Goal: Transaction & Acquisition: Purchase product/service

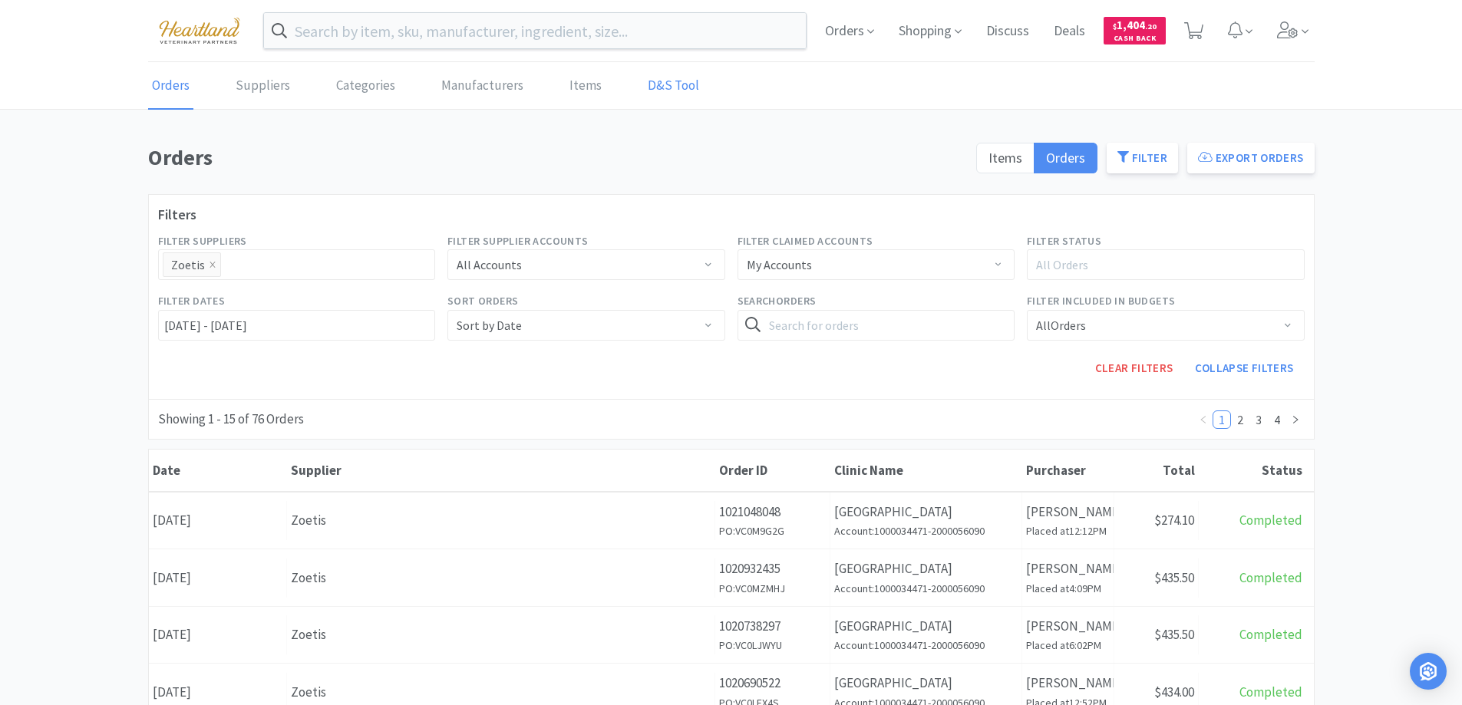
click at [658, 76] on link "D&S Tool" at bounding box center [673, 86] width 59 height 47
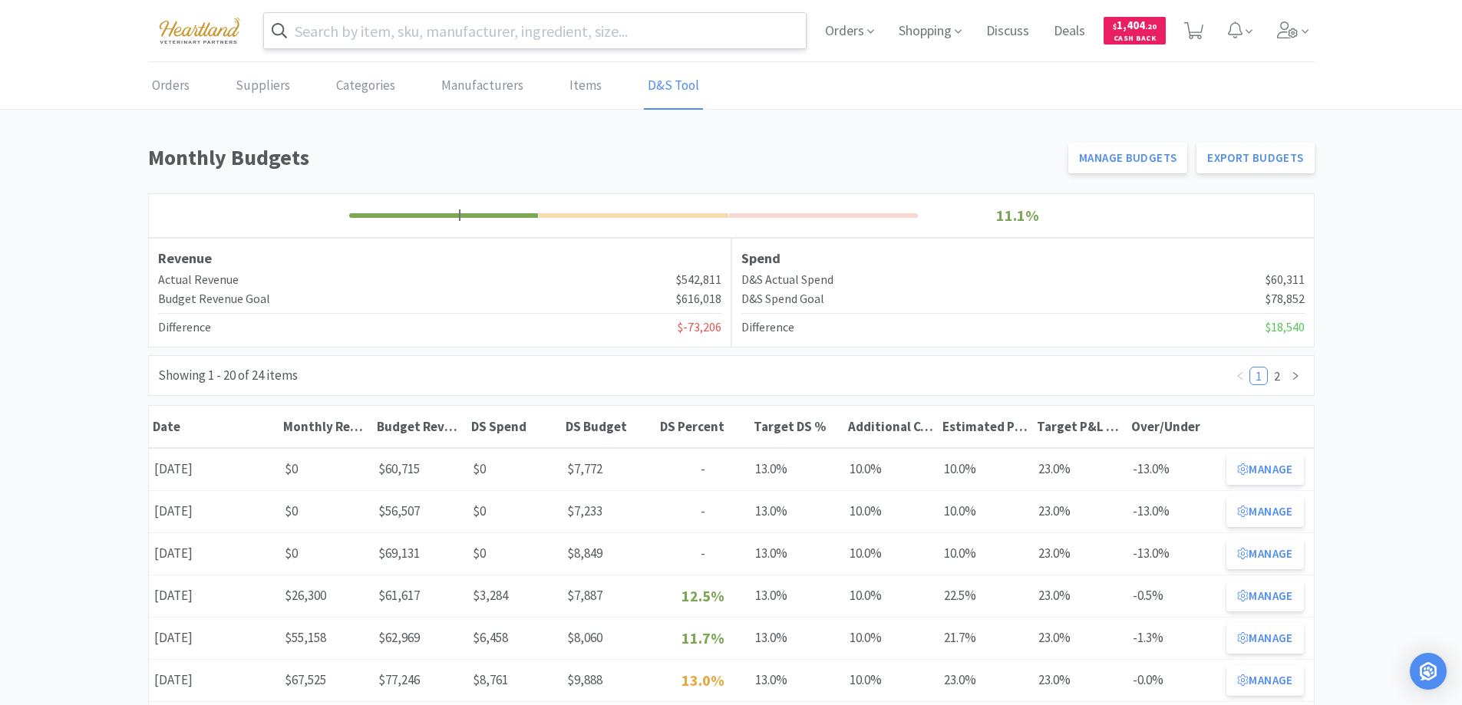
click at [640, 41] on input "text" at bounding box center [535, 30] width 542 height 35
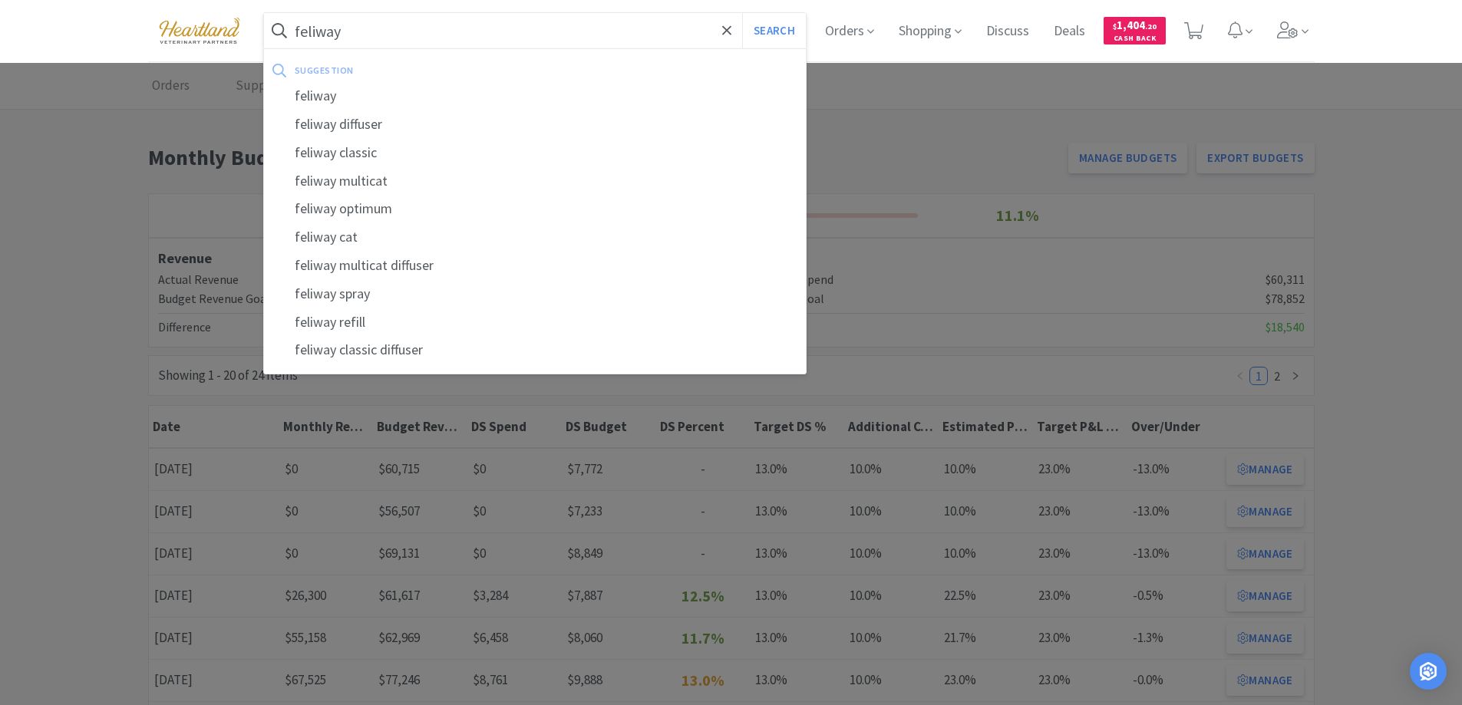
type input "feliway"
click at [742, 13] on button "Search" at bounding box center [774, 30] width 64 height 35
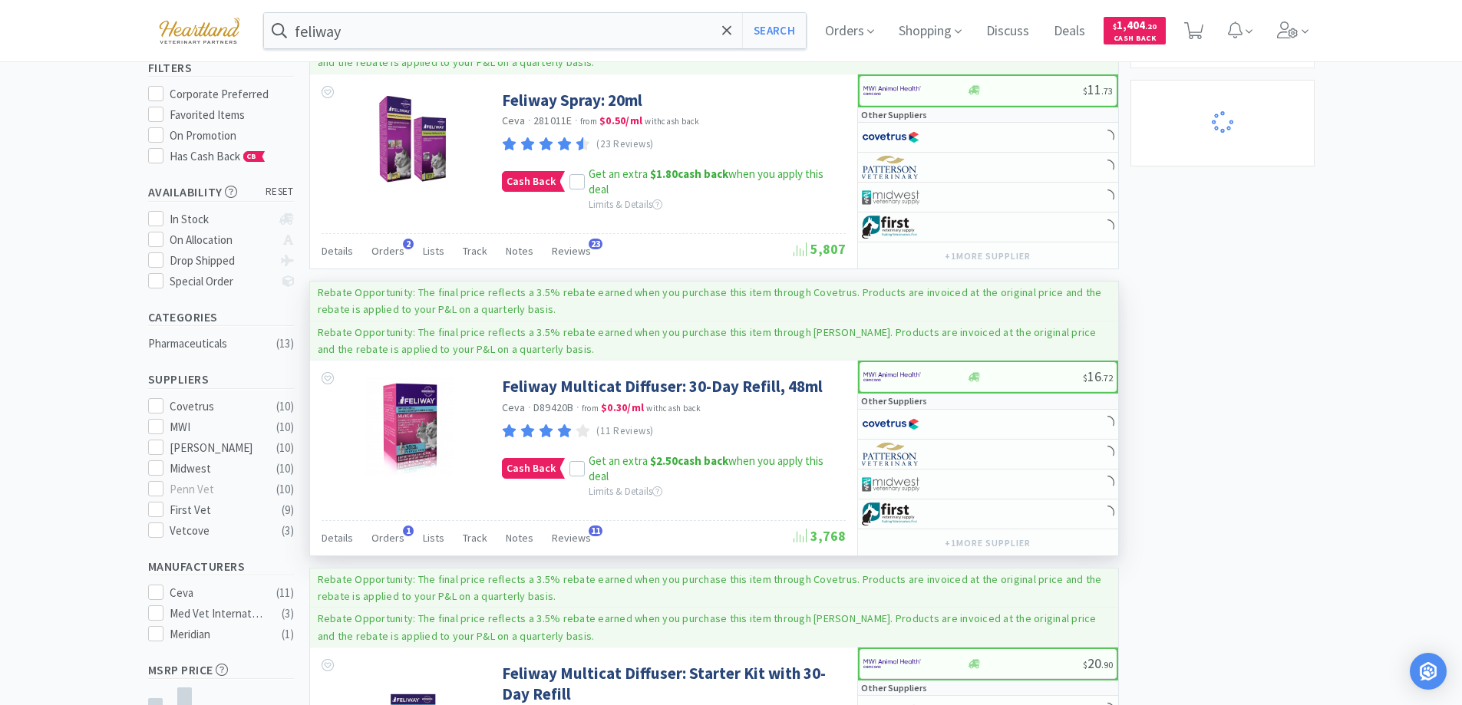
scroll to position [230, 0]
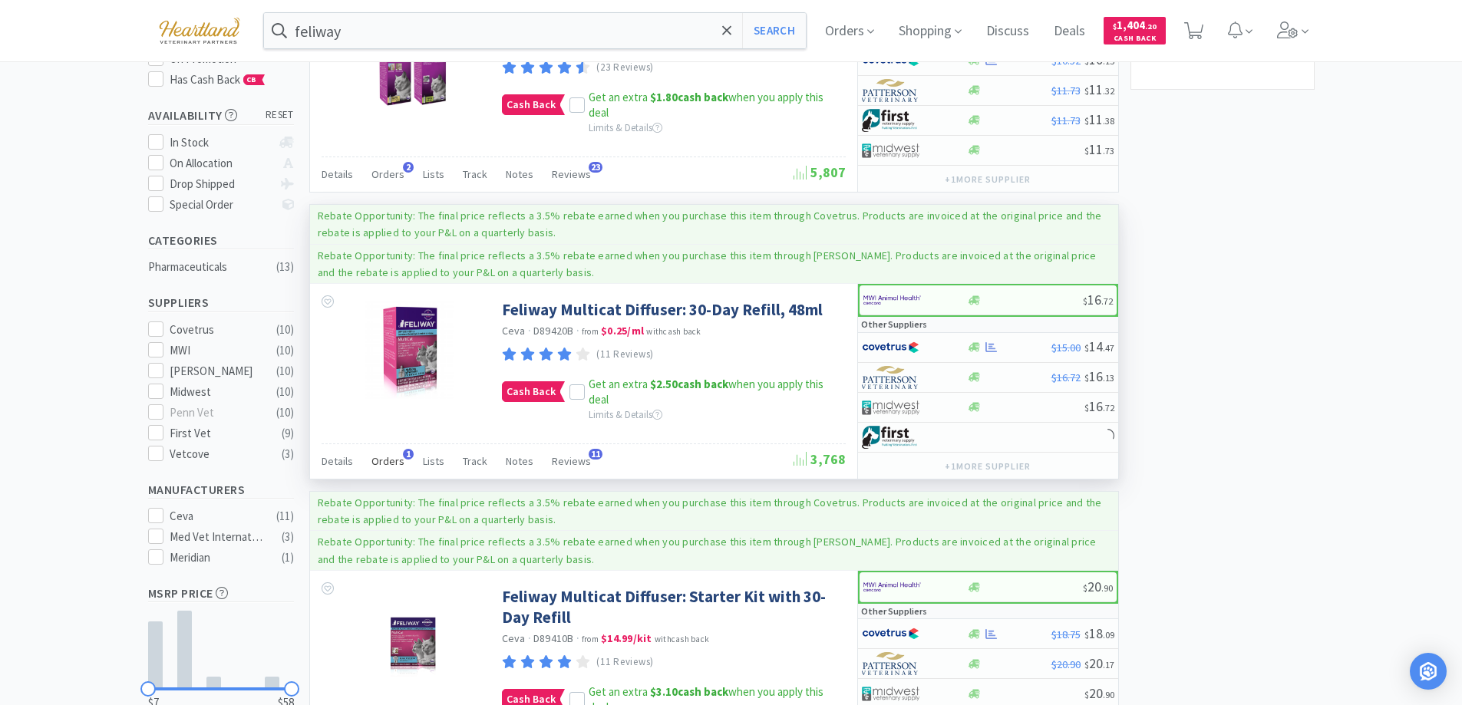
click at [393, 467] on span "Orders" at bounding box center [387, 461] width 33 height 14
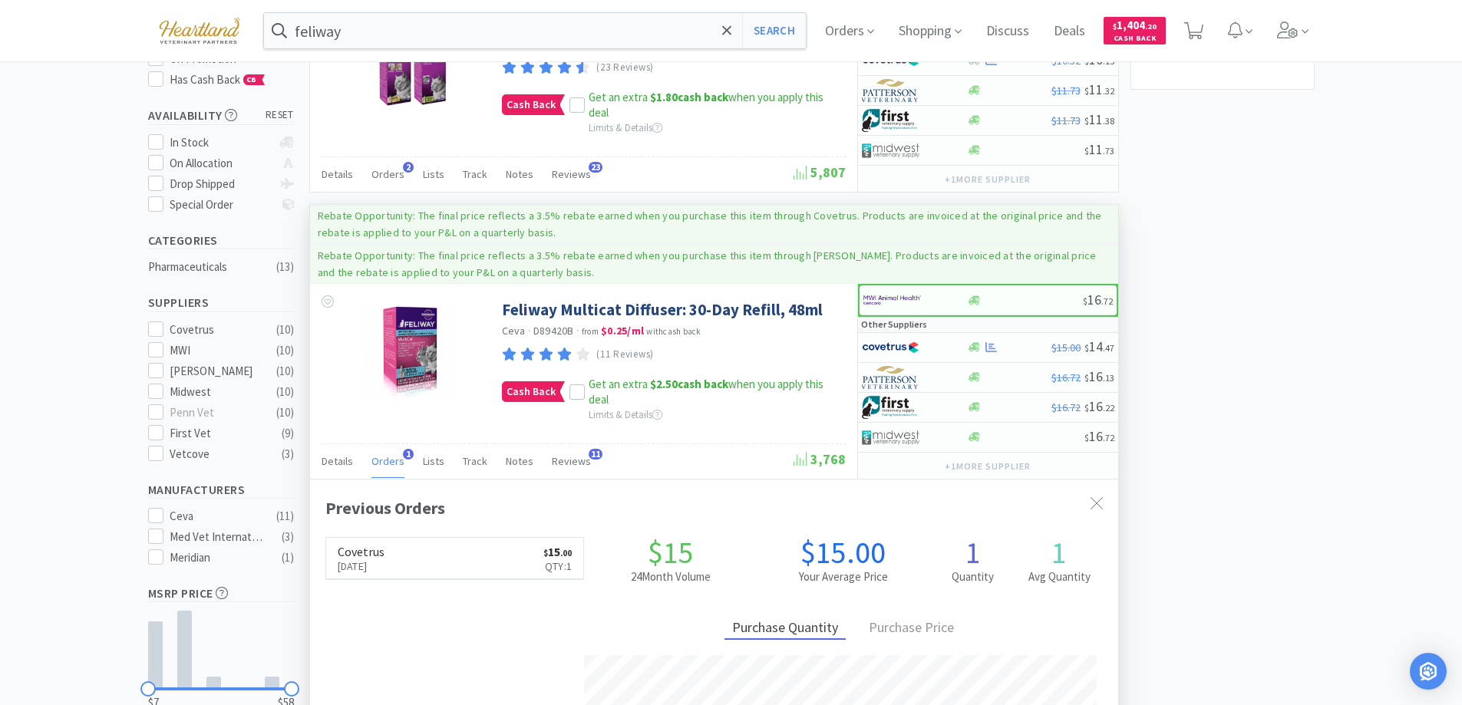
scroll to position [397, 808]
click at [393, 467] on span "Orders" at bounding box center [387, 461] width 33 height 14
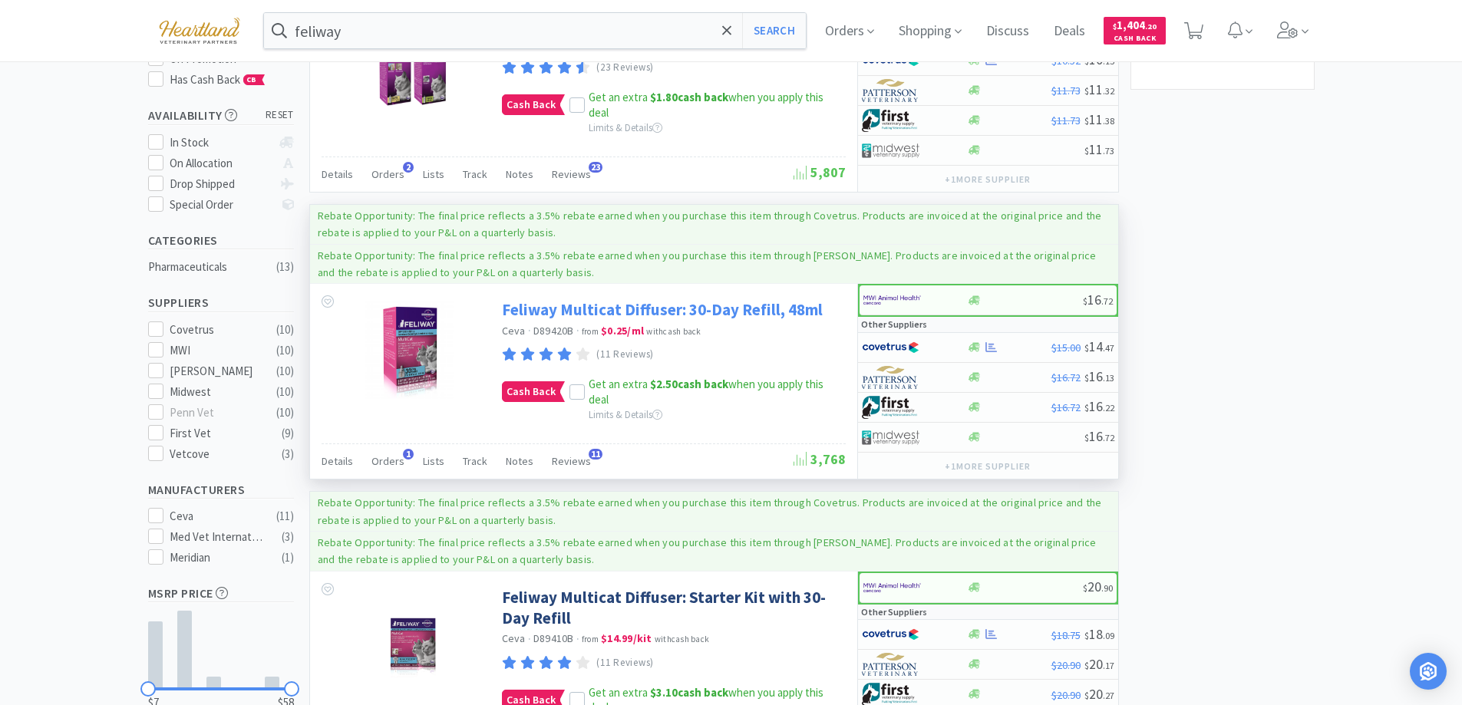
click at [592, 306] on link "Feliway Multicat Diffuser: 30-Day Refill, 48ml" at bounding box center [662, 309] width 321 height 21
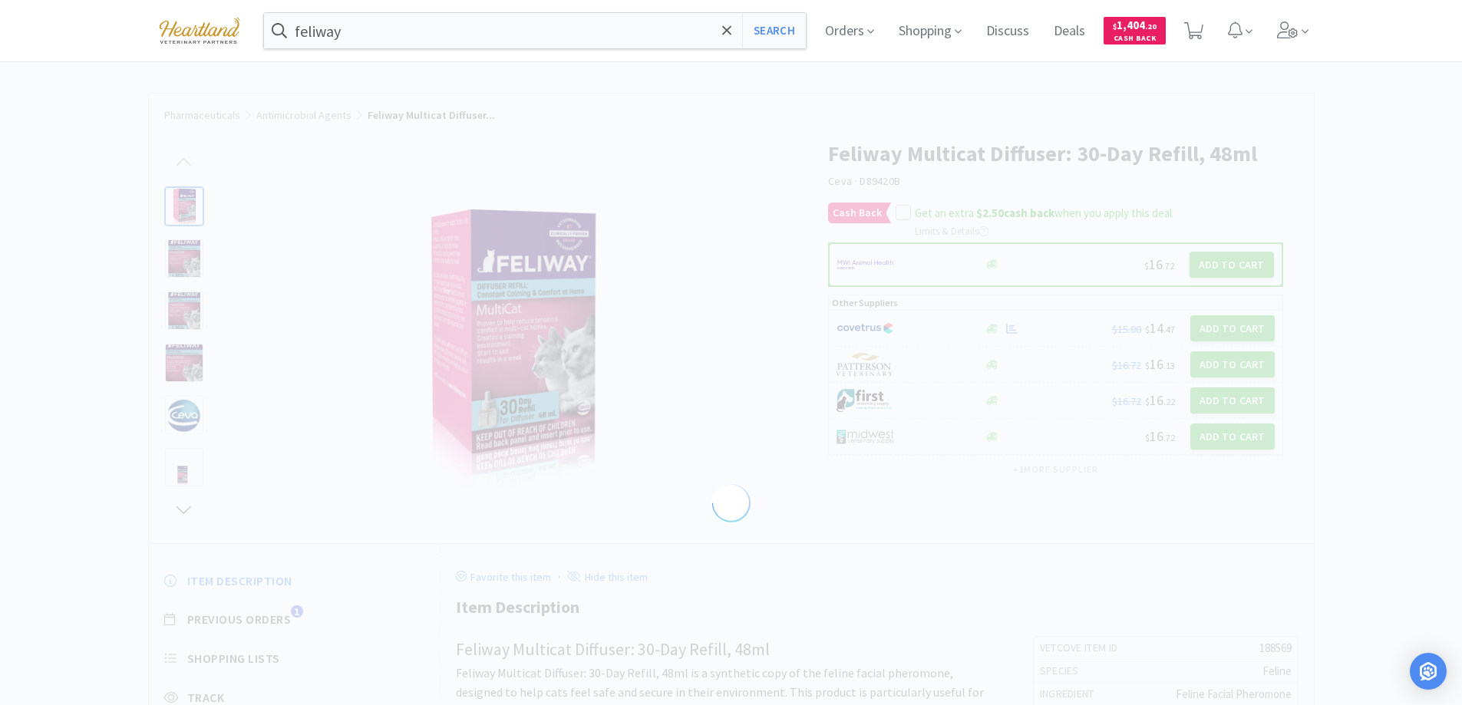
select select "188569"
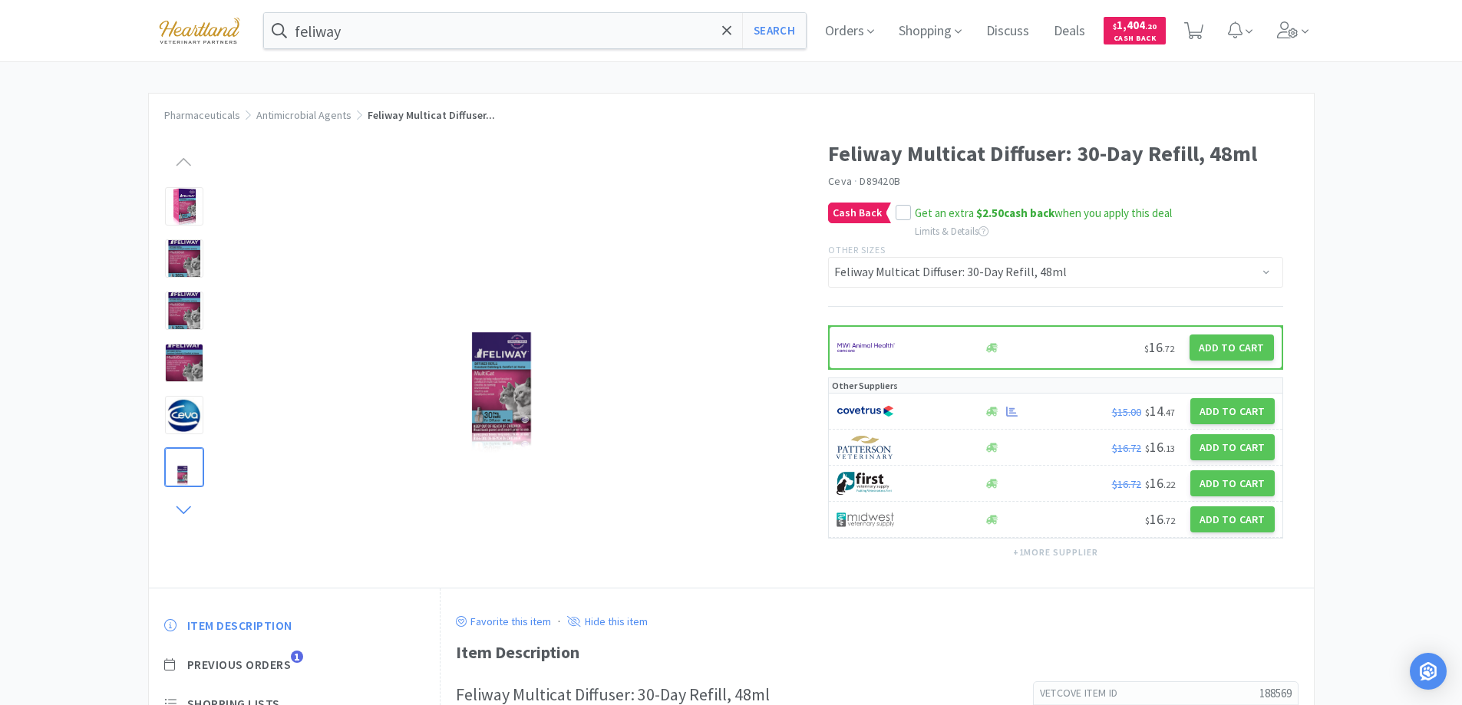
click at [185, 509] on icon at bounding box center [183, 509] width 19 height 21
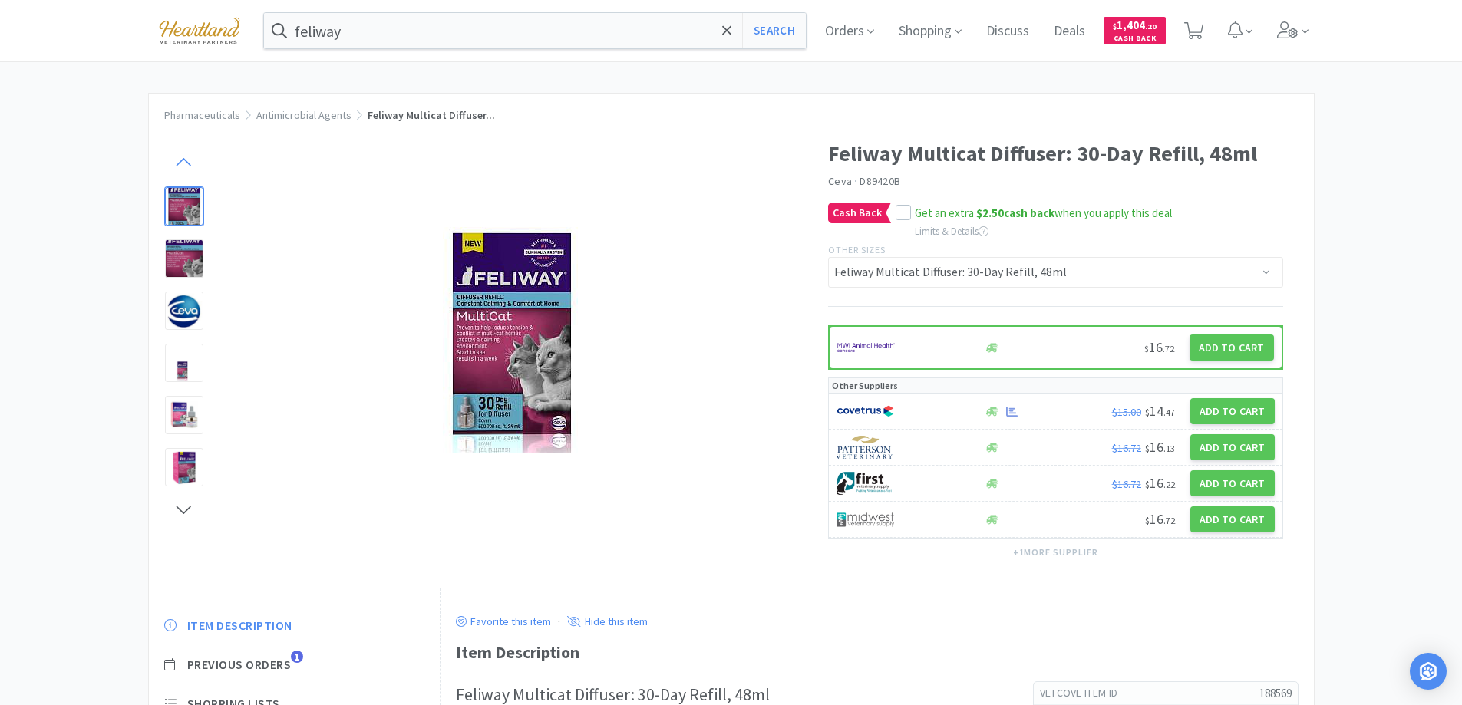
click at [179, 161] on icon at bounding box center [183, 162] width 19 height 21
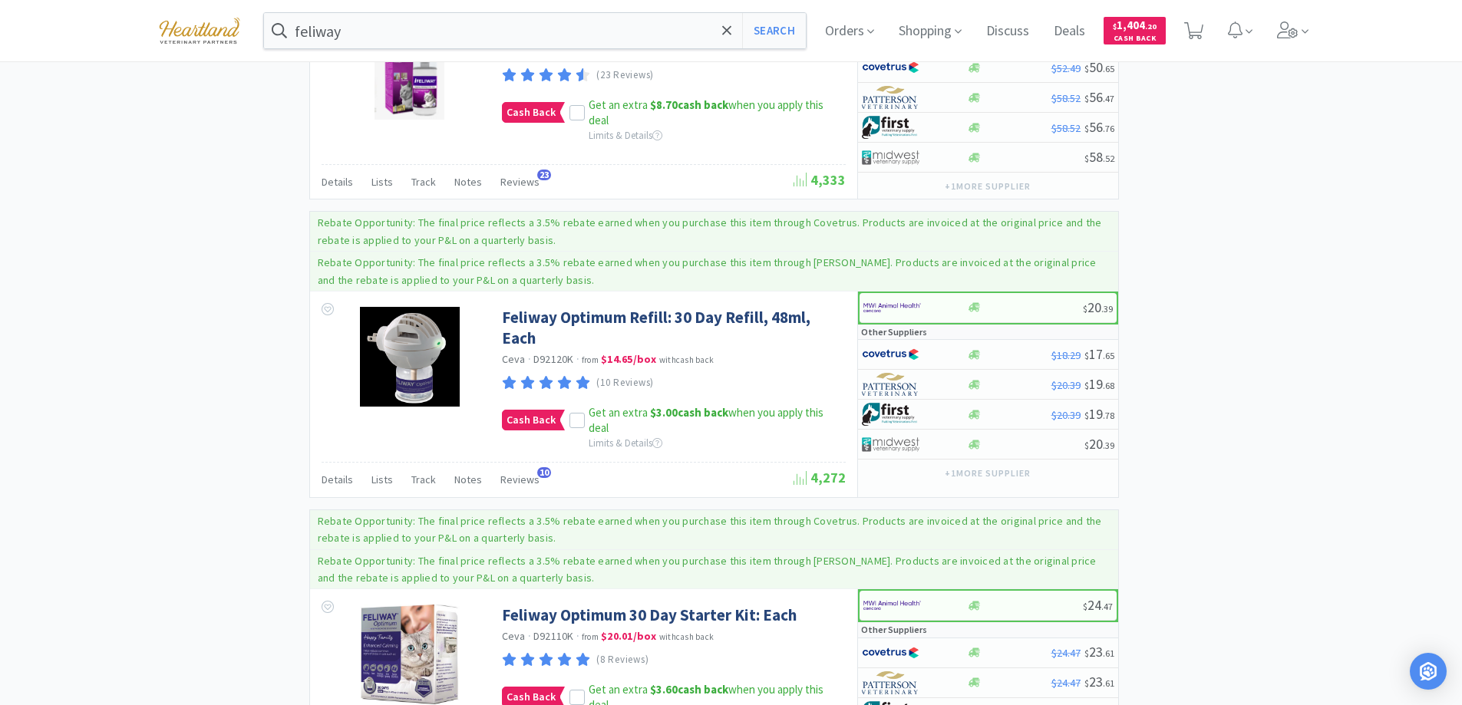
scroll to position [1534, 0]
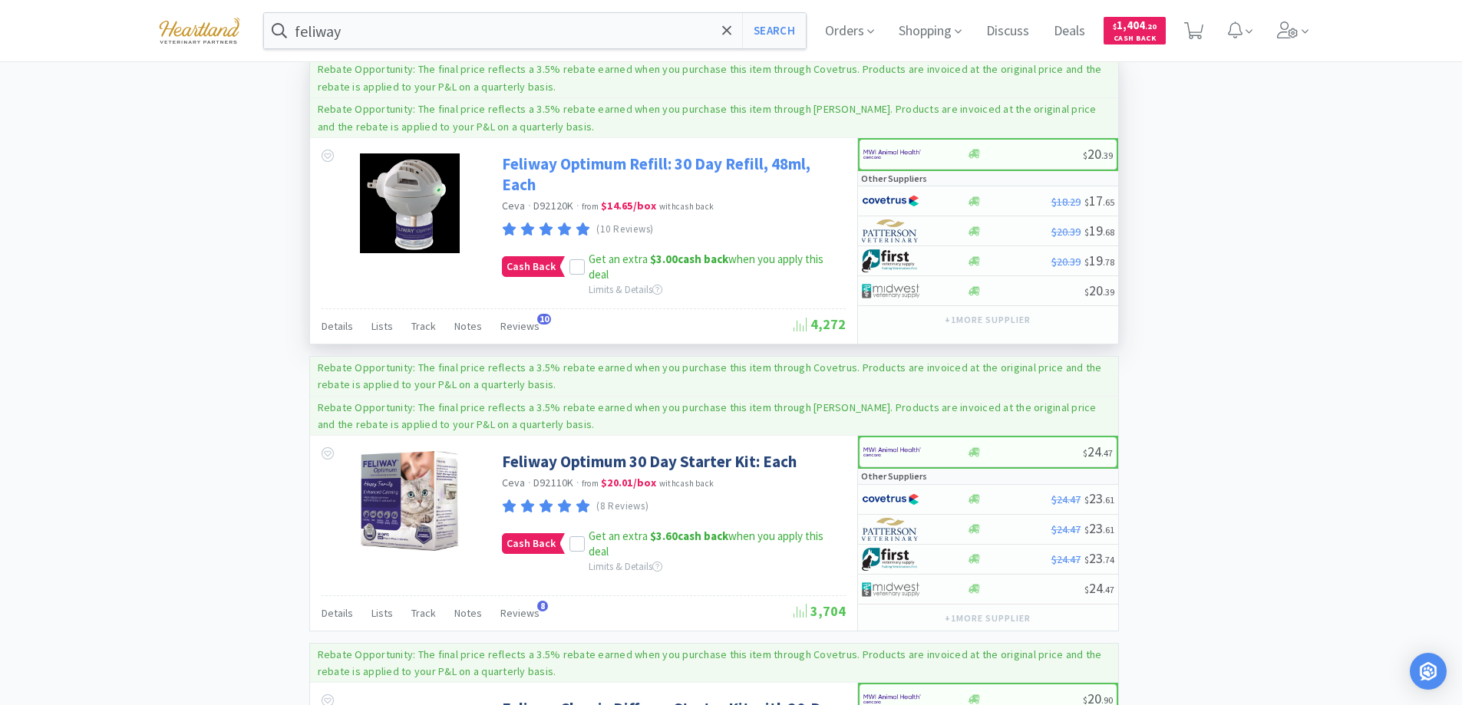
click at [575, 163] on link "Feliway Optimum Refill: 30 Day Refill, 48ml, Each" at bounding box center [672, 174] width 340 height 42
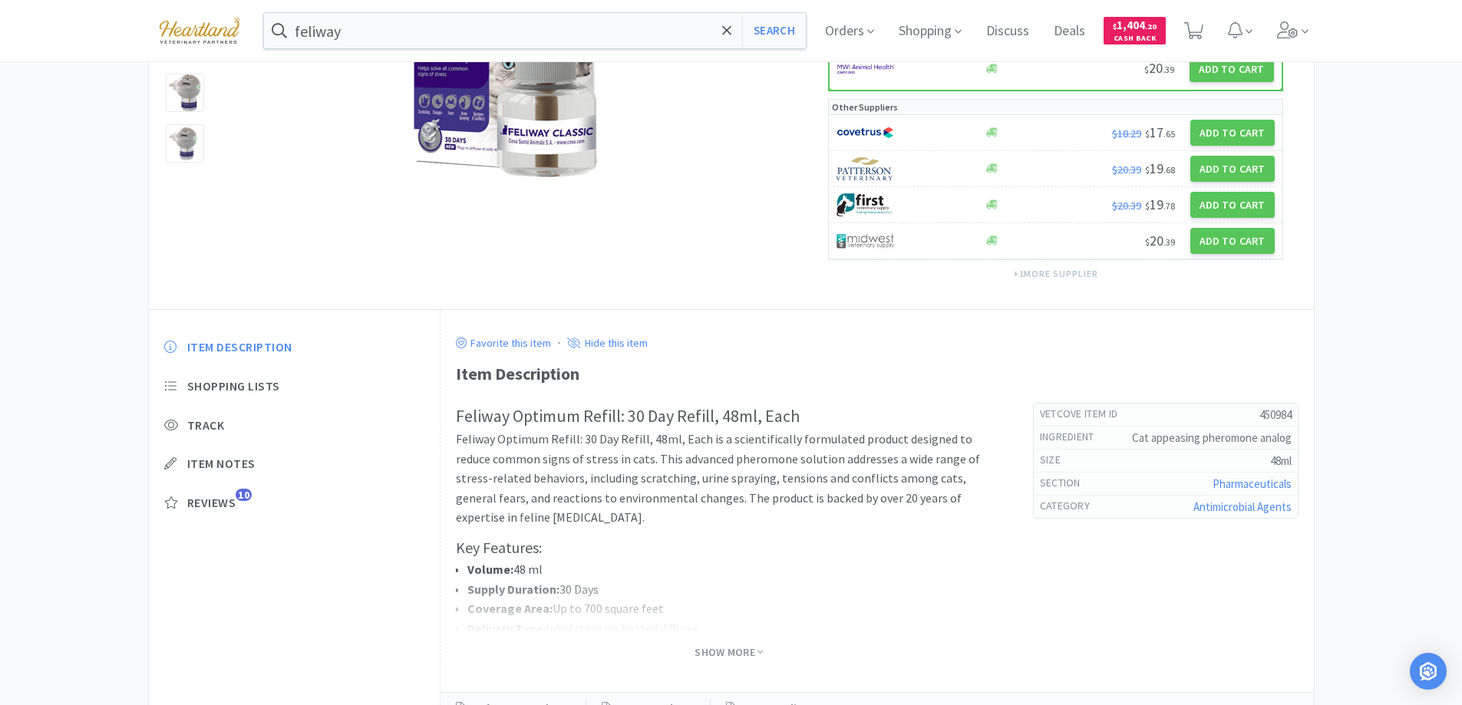
scroll to position [296, 0]
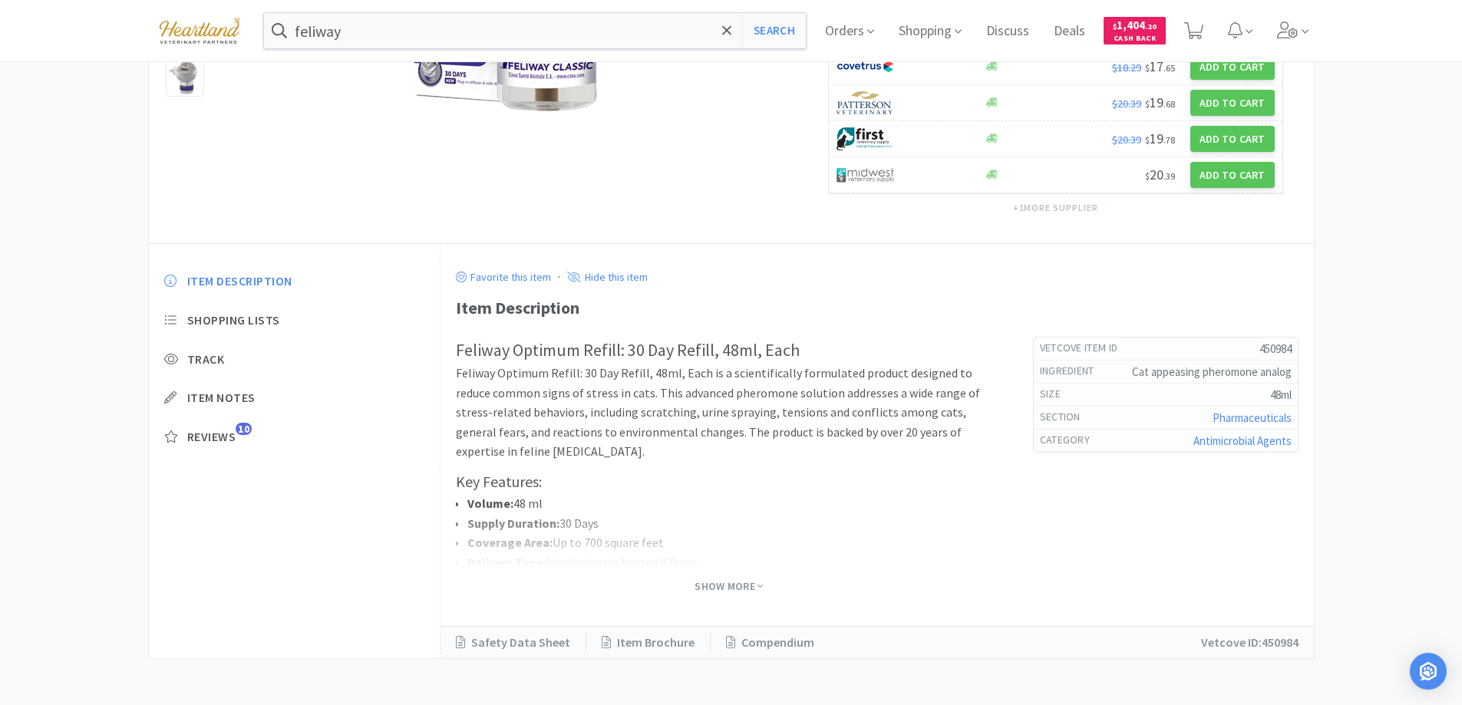
click at [719, 577] on span "Show More" at bounding box center [728, 586] width 68 height 20
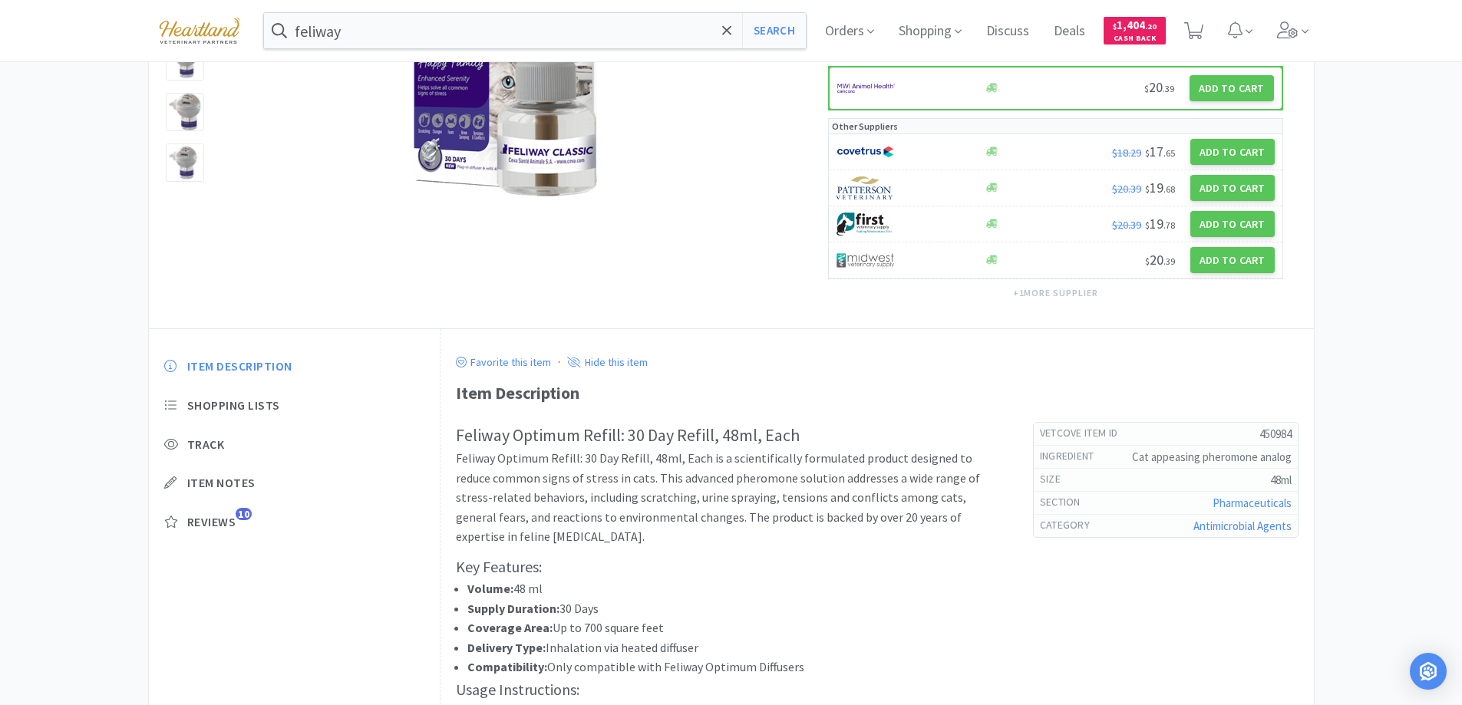
scroll to position [0, 0]
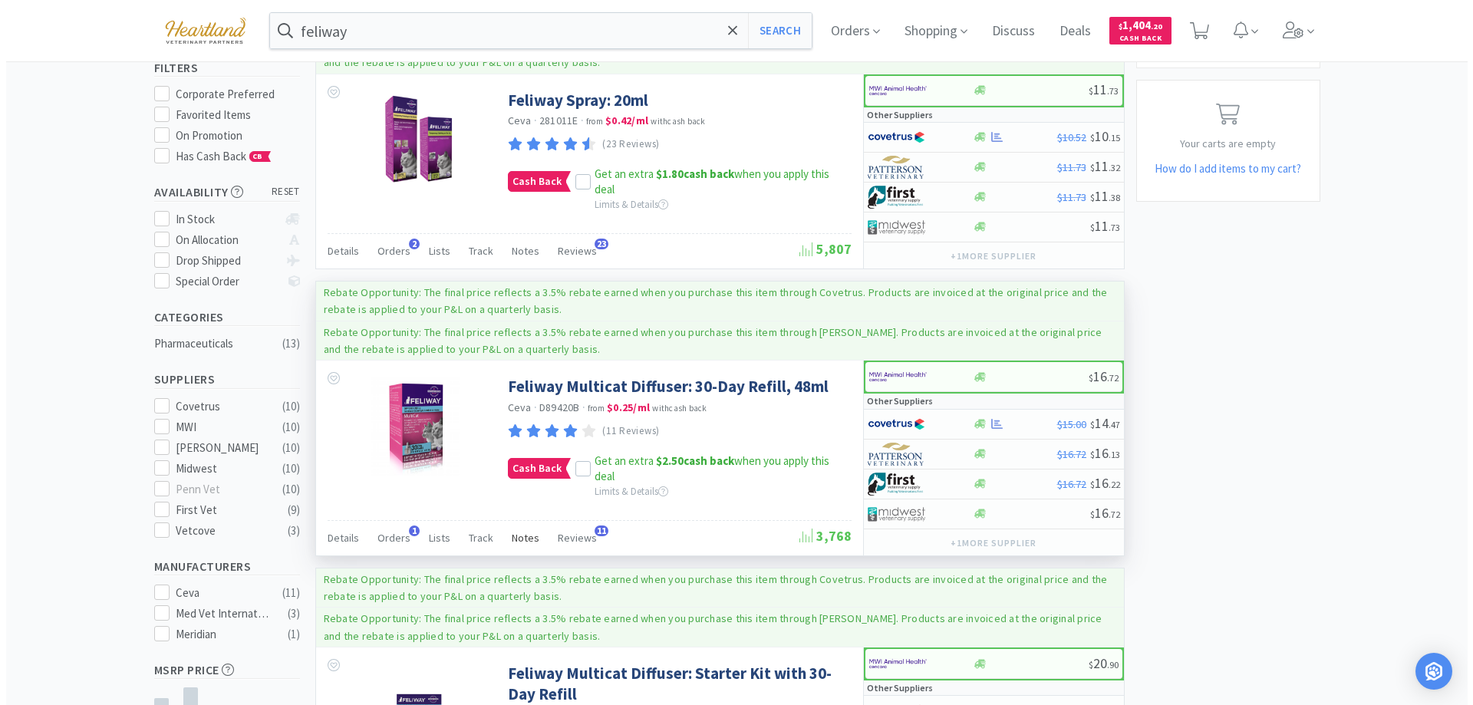
scroll to position [230, 0]
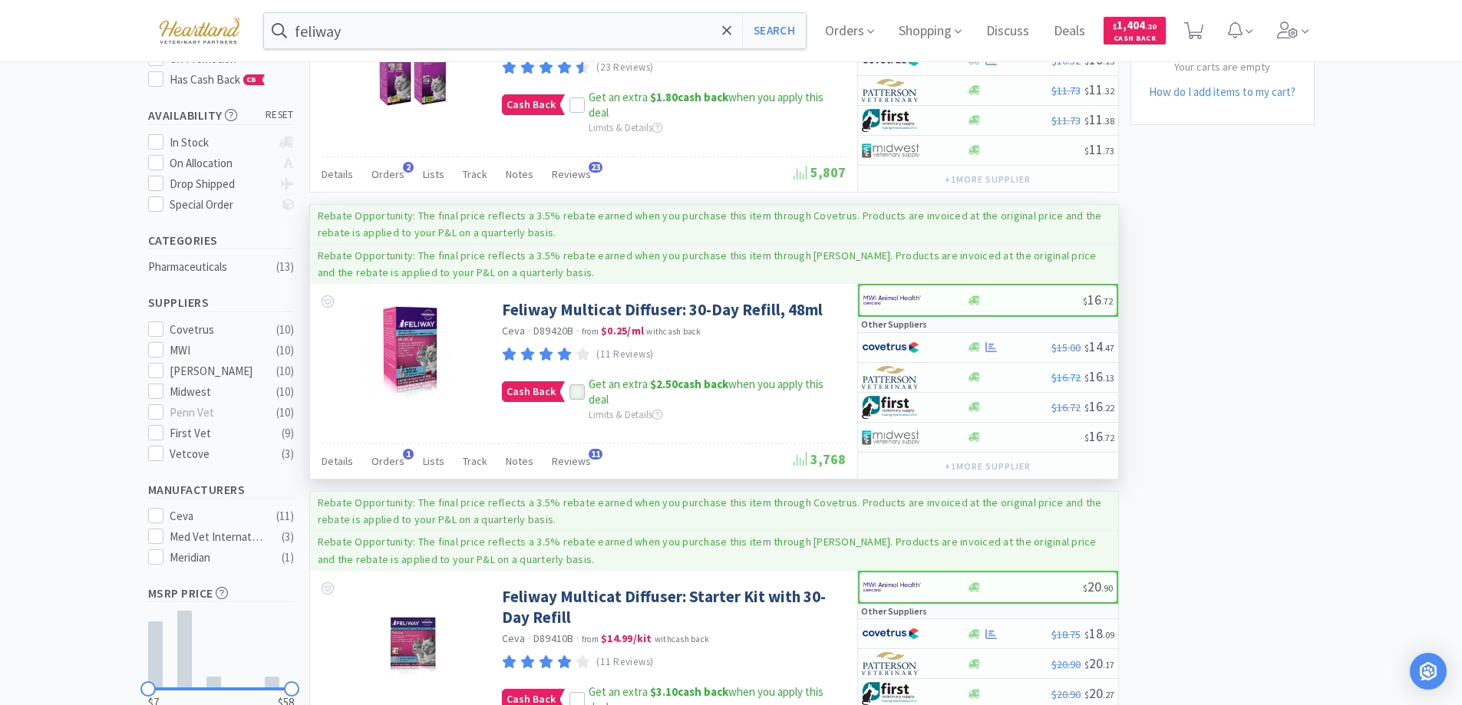
click at [576, 392] on icon at bounding box center [577, 393] width 10 height 8
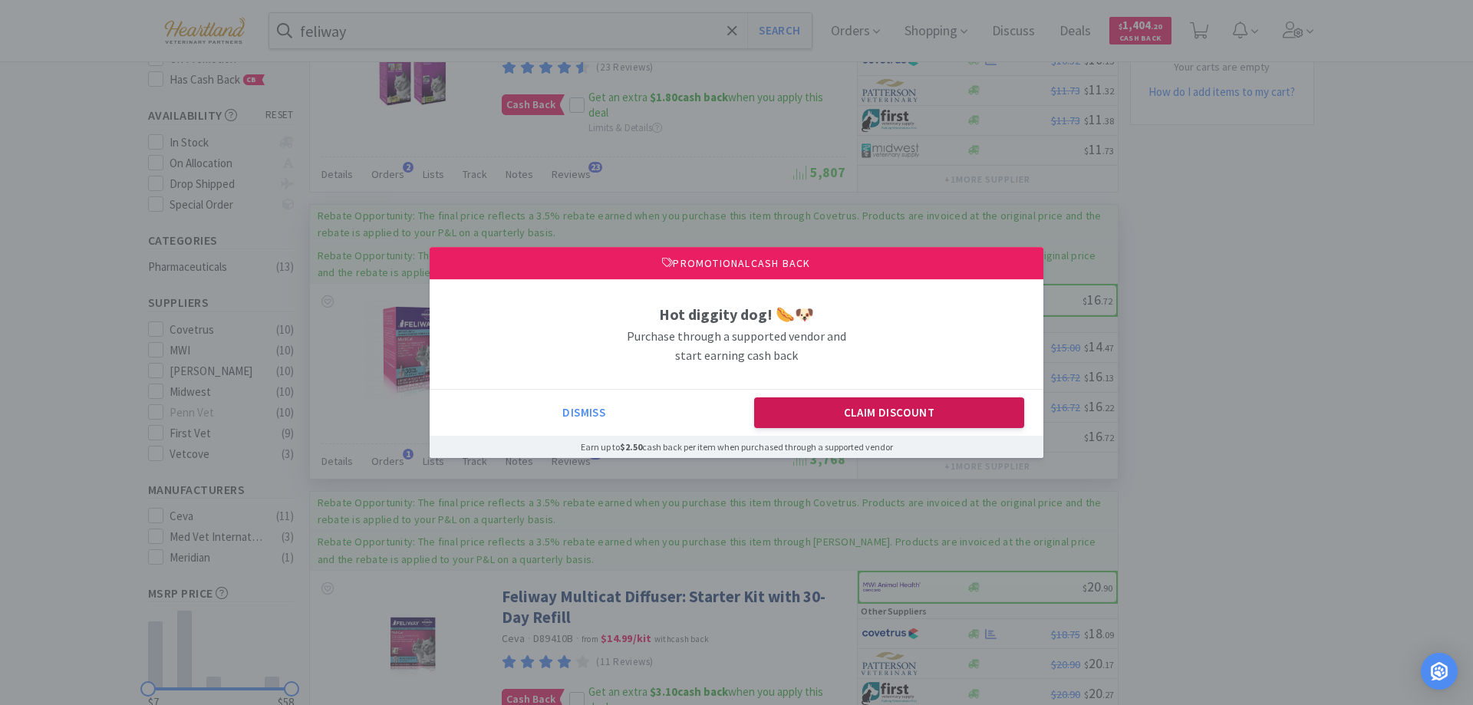
click at [924, 415] on button "Claim Discount" at bounding box center [889, 412] width 271 height 31
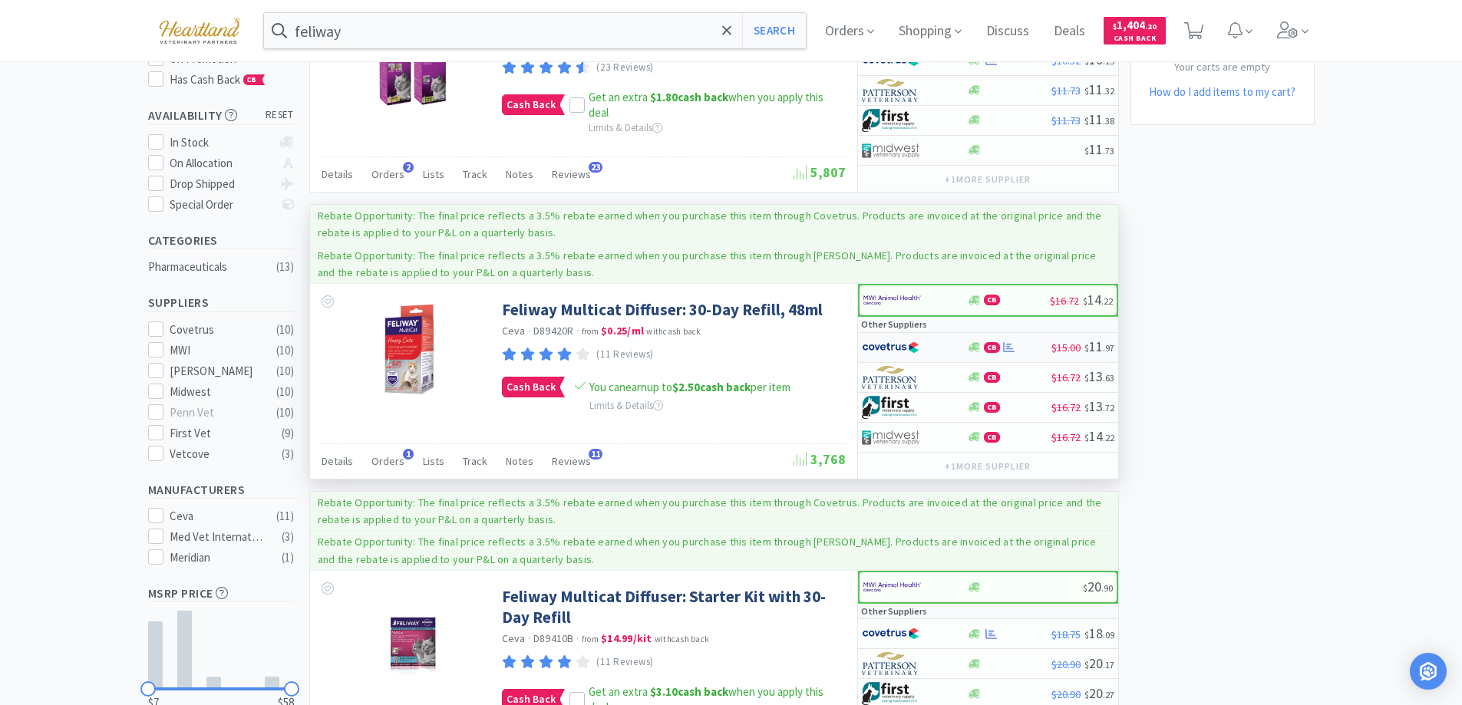
click at [942, 340] on div at bounding box center [904, 348] width 84 height 26
select select "1"
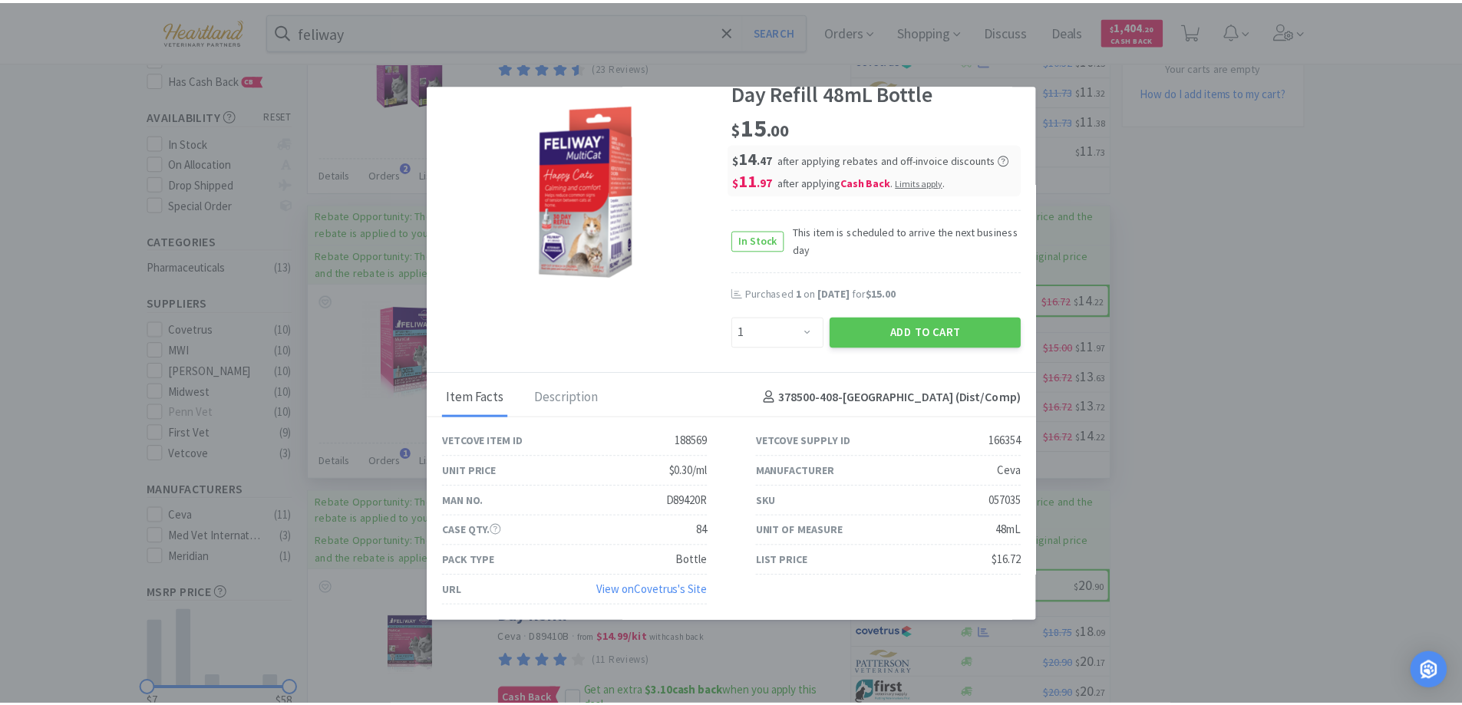
scroll to position [0, 0]
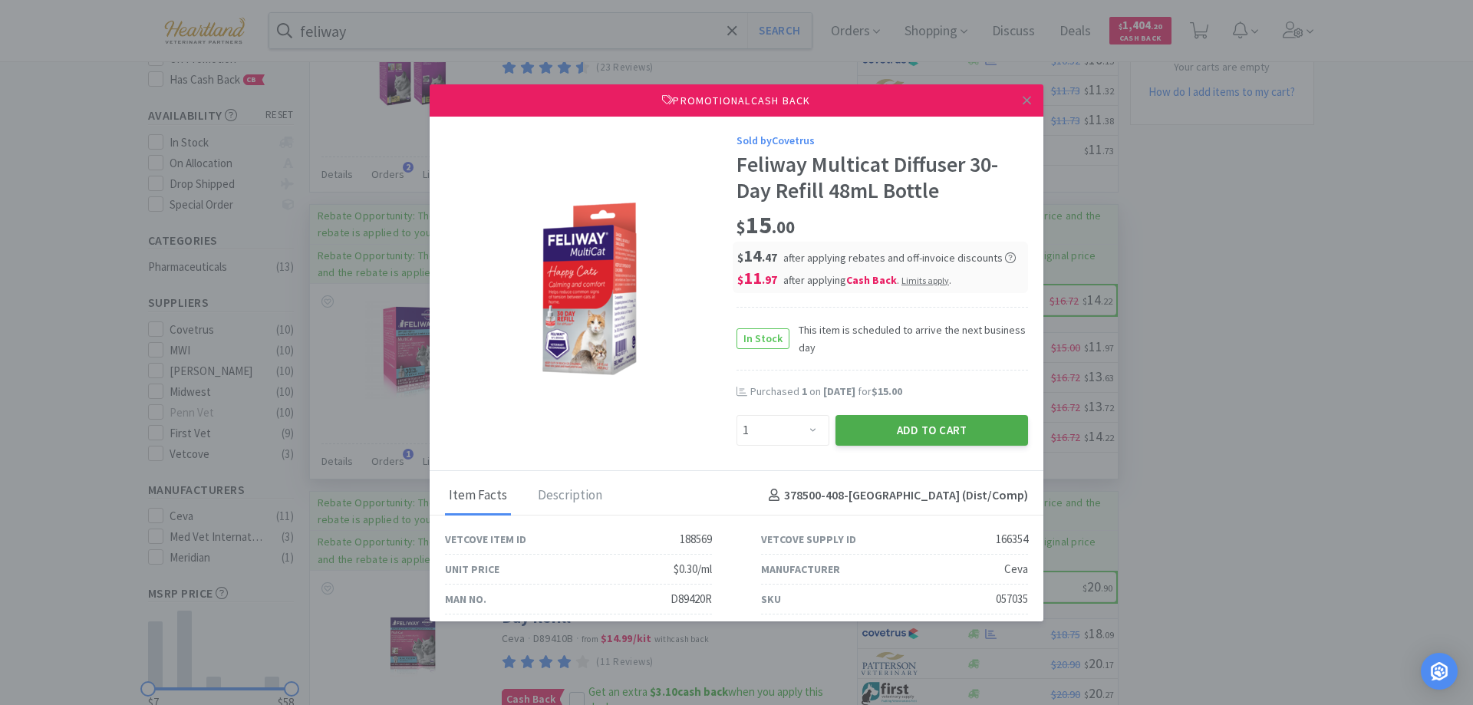
click at [931, 430] on button "Add to Cart" at bounding box center [932, 430] width 193 height 31
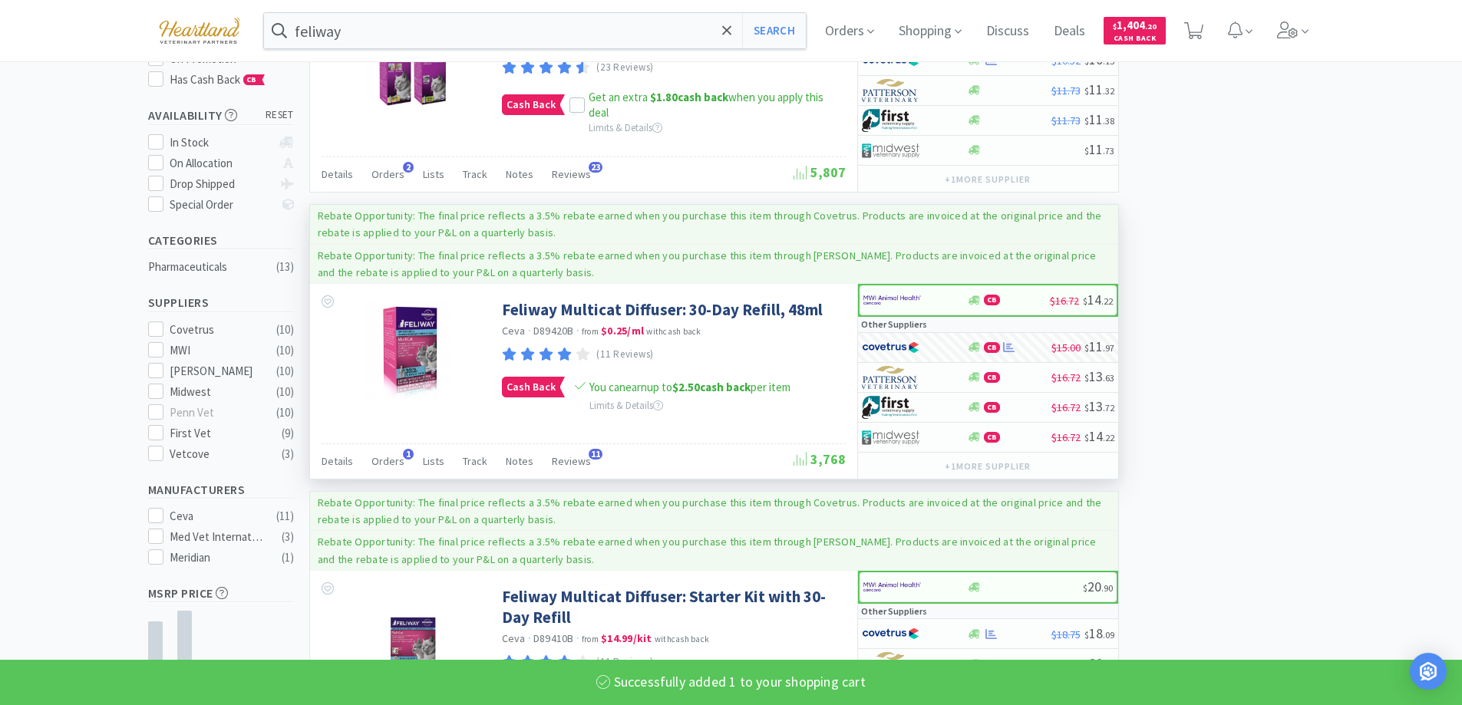
select select "1"
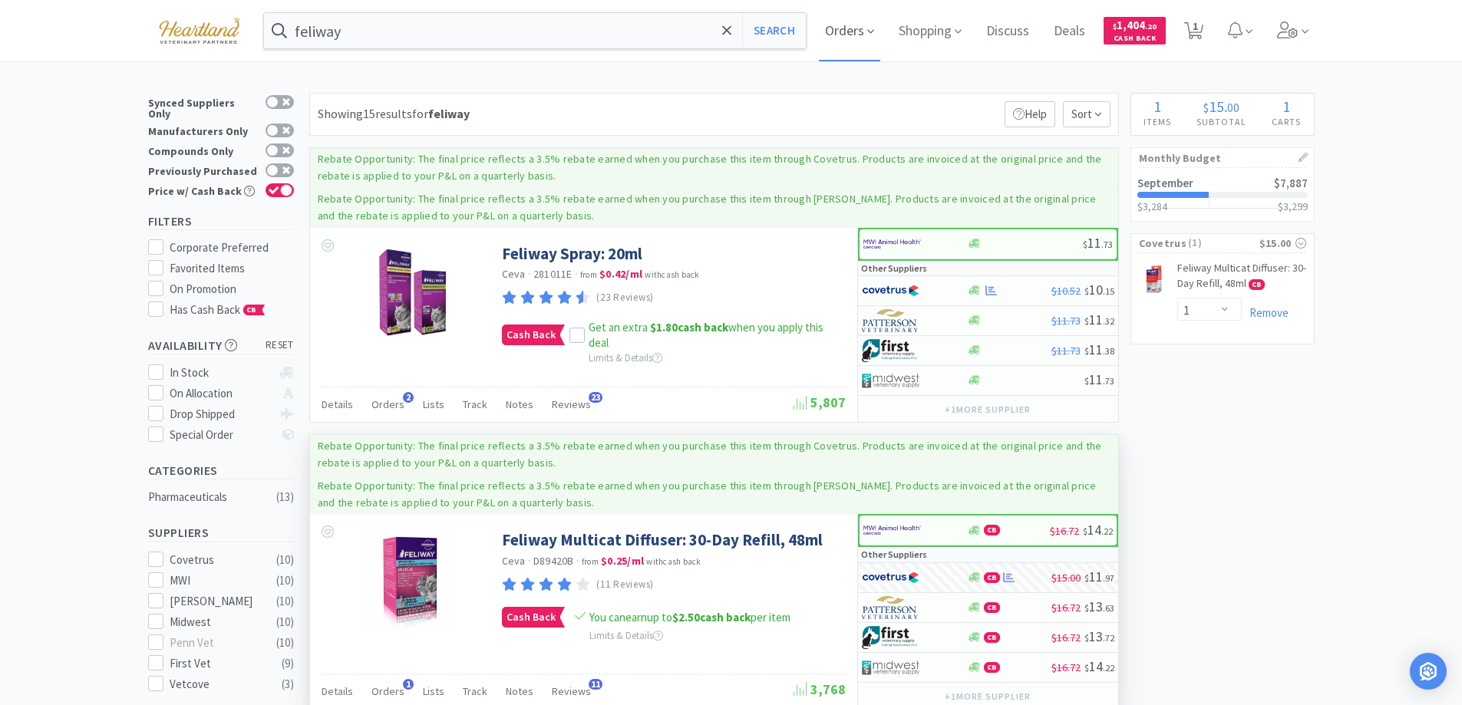
click at [872, 30] on icon at bounding box center [870, 32] width 7 height 14
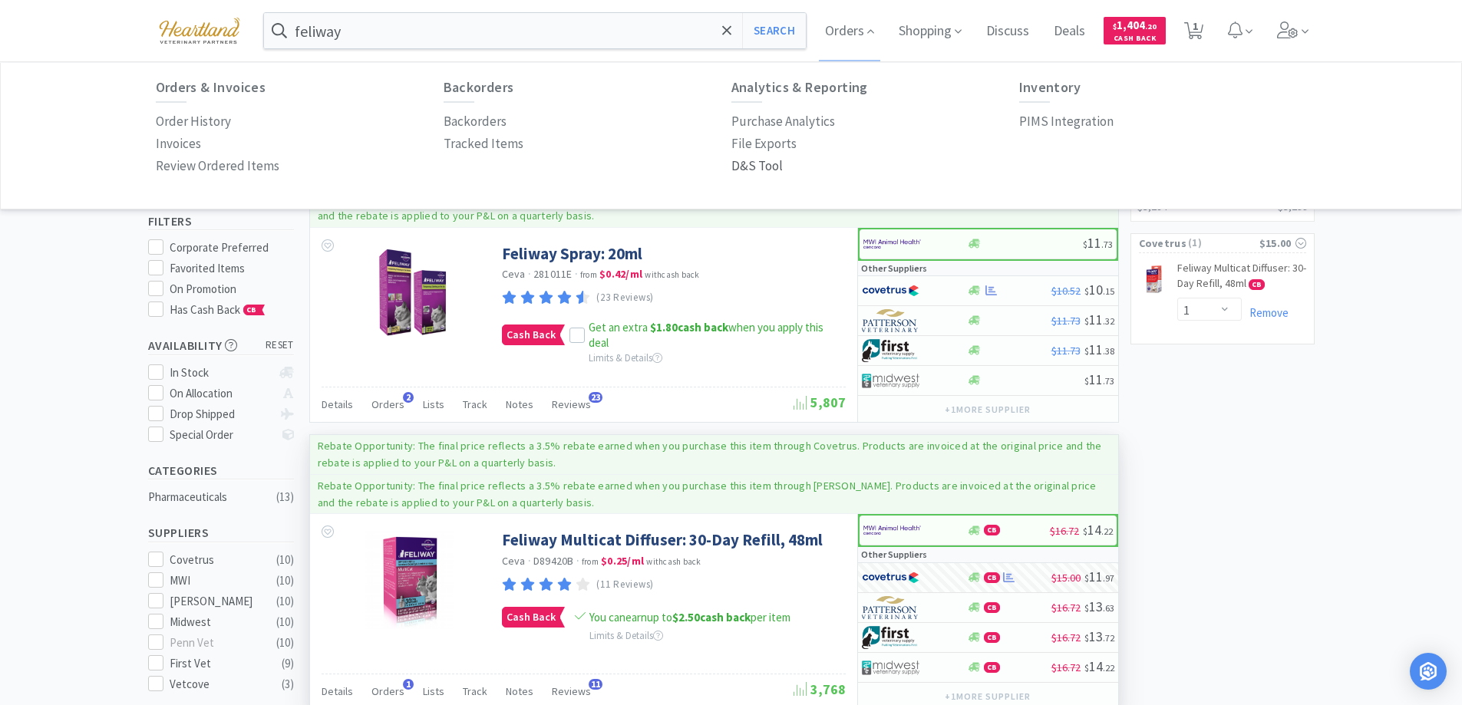
click at [776, 165] on p "D&S Tool" at bounding box center [756, 166] width 51 height 21
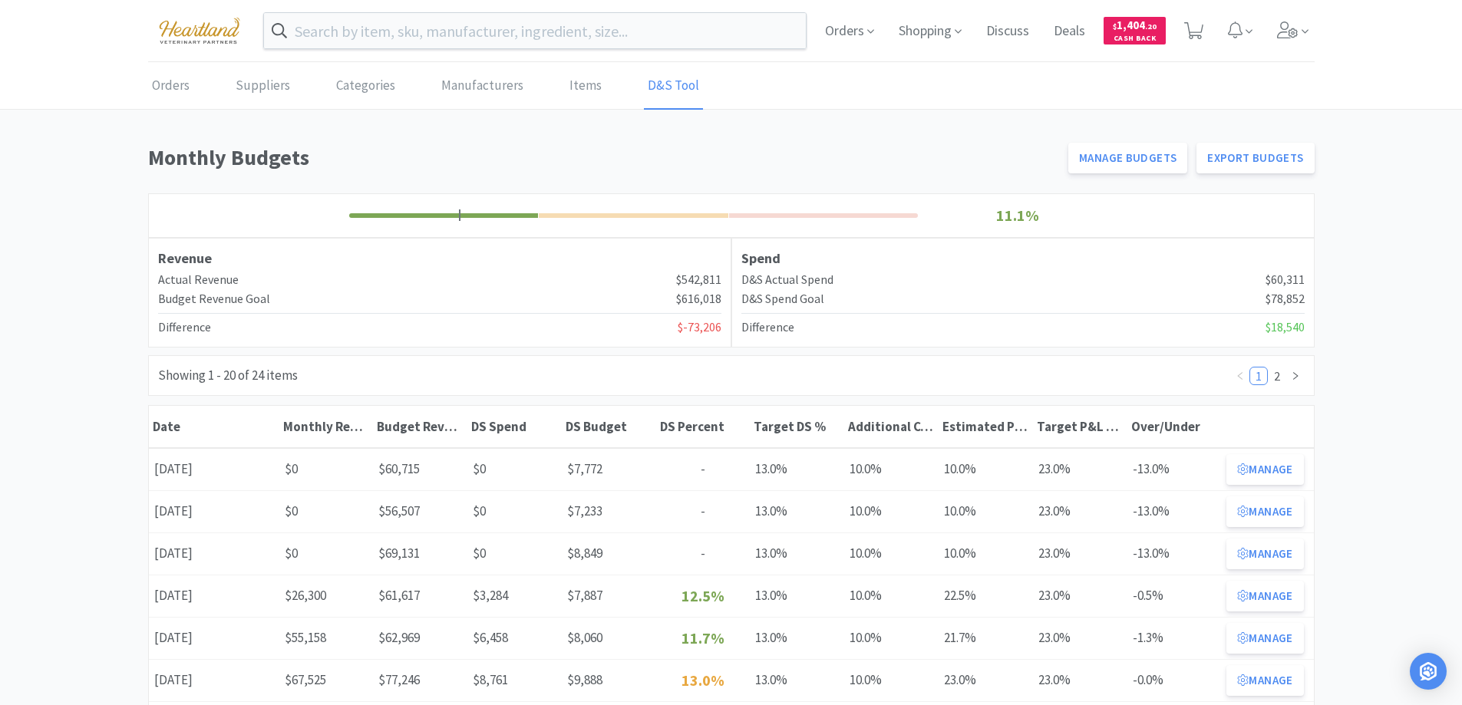
scroll to position [153, 0]
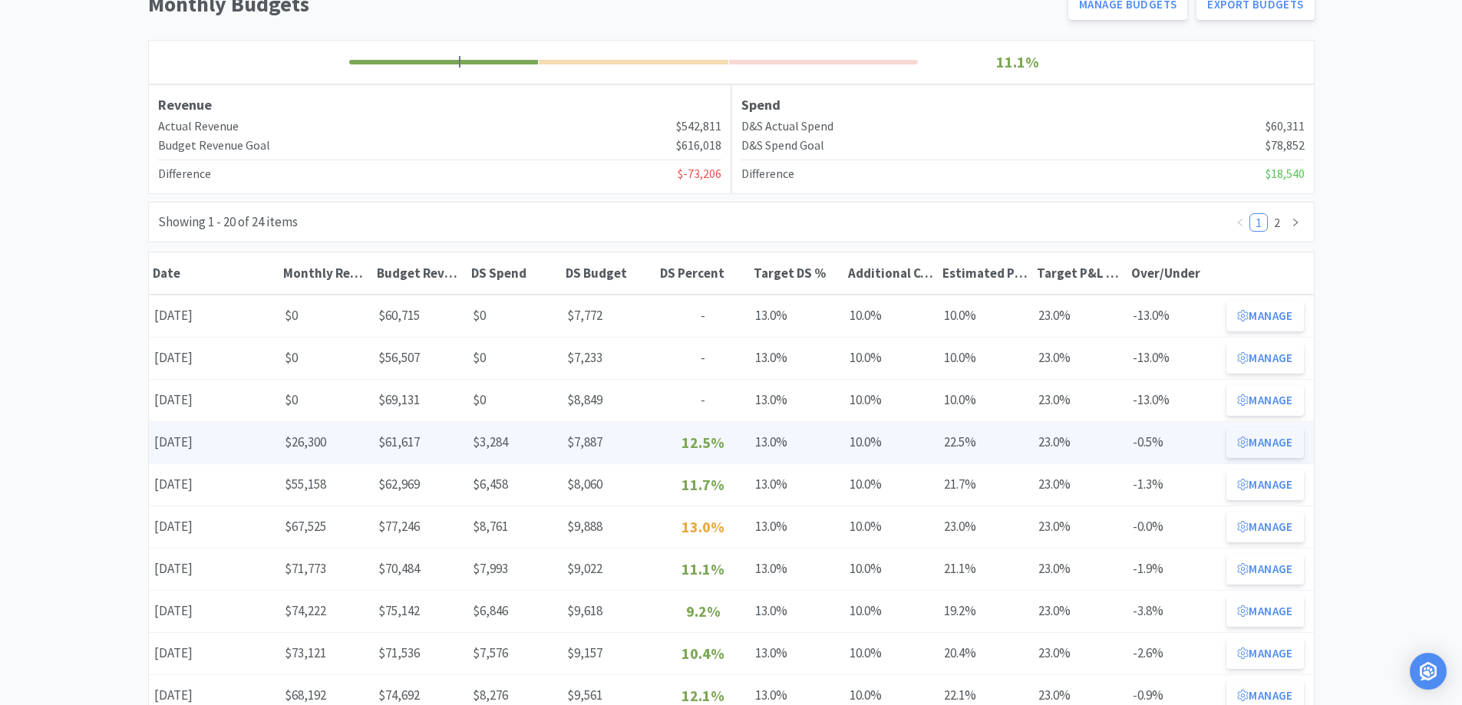
click at [1280, 443] on button "Manage" at bounding box center [1264, 442] width 77 height 31
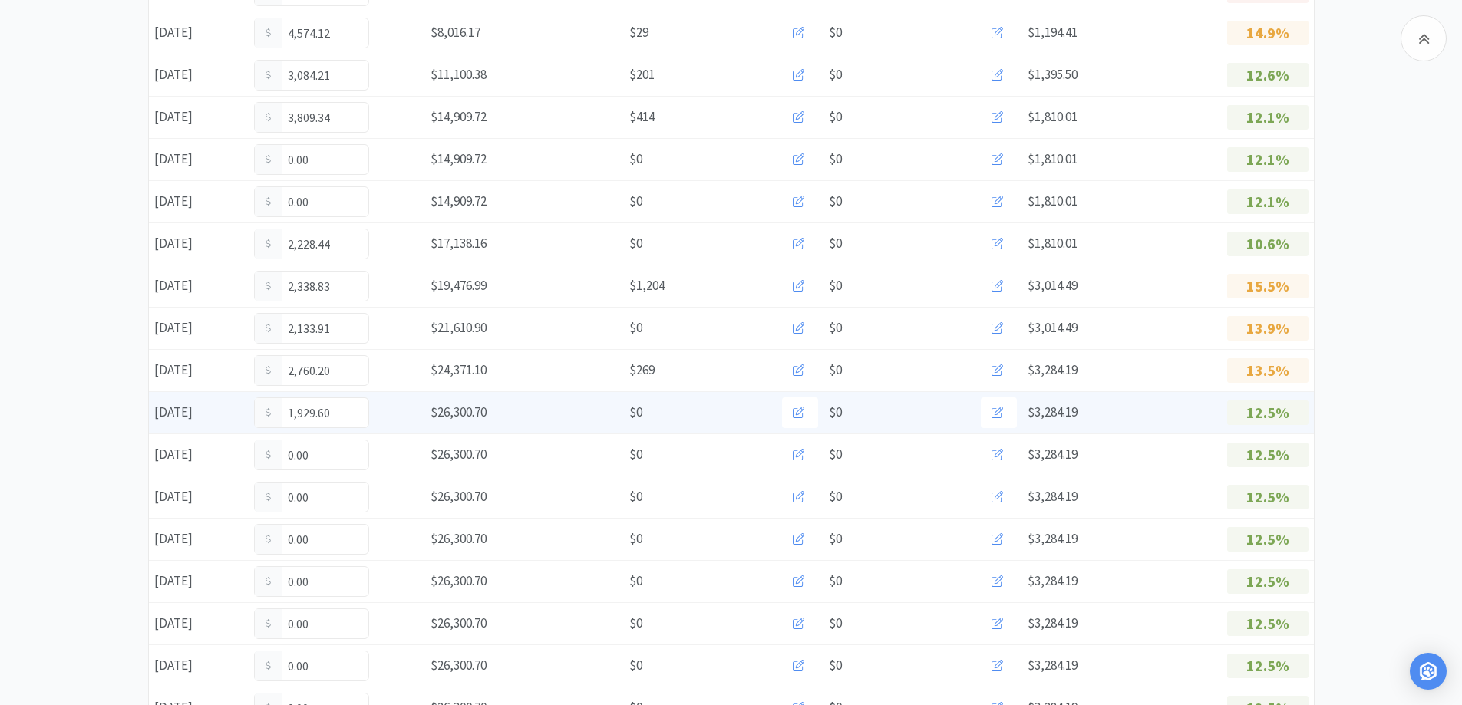
scroll to position [384, 0]
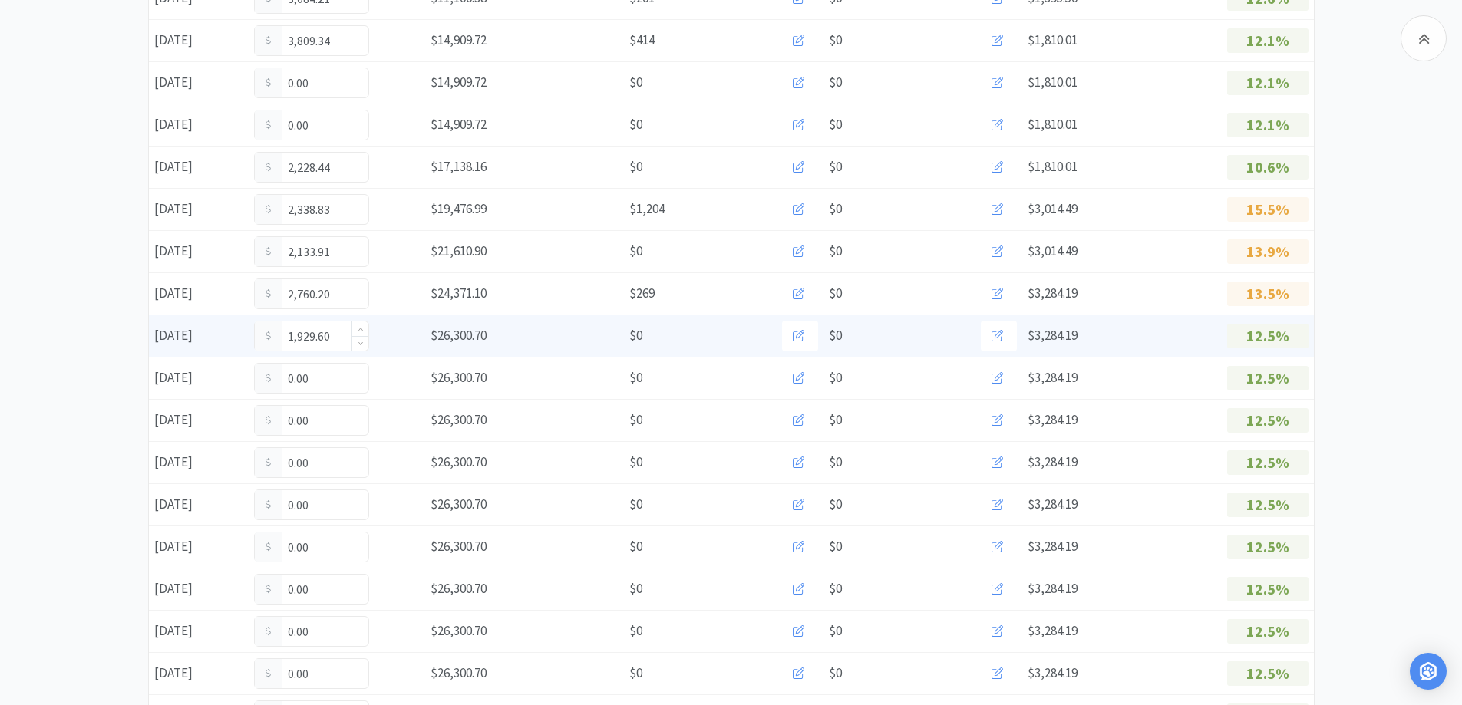
click at [340, 338] on input "1,929.60" at bounding box center [312, 335] width 114 height 29
type input "1"
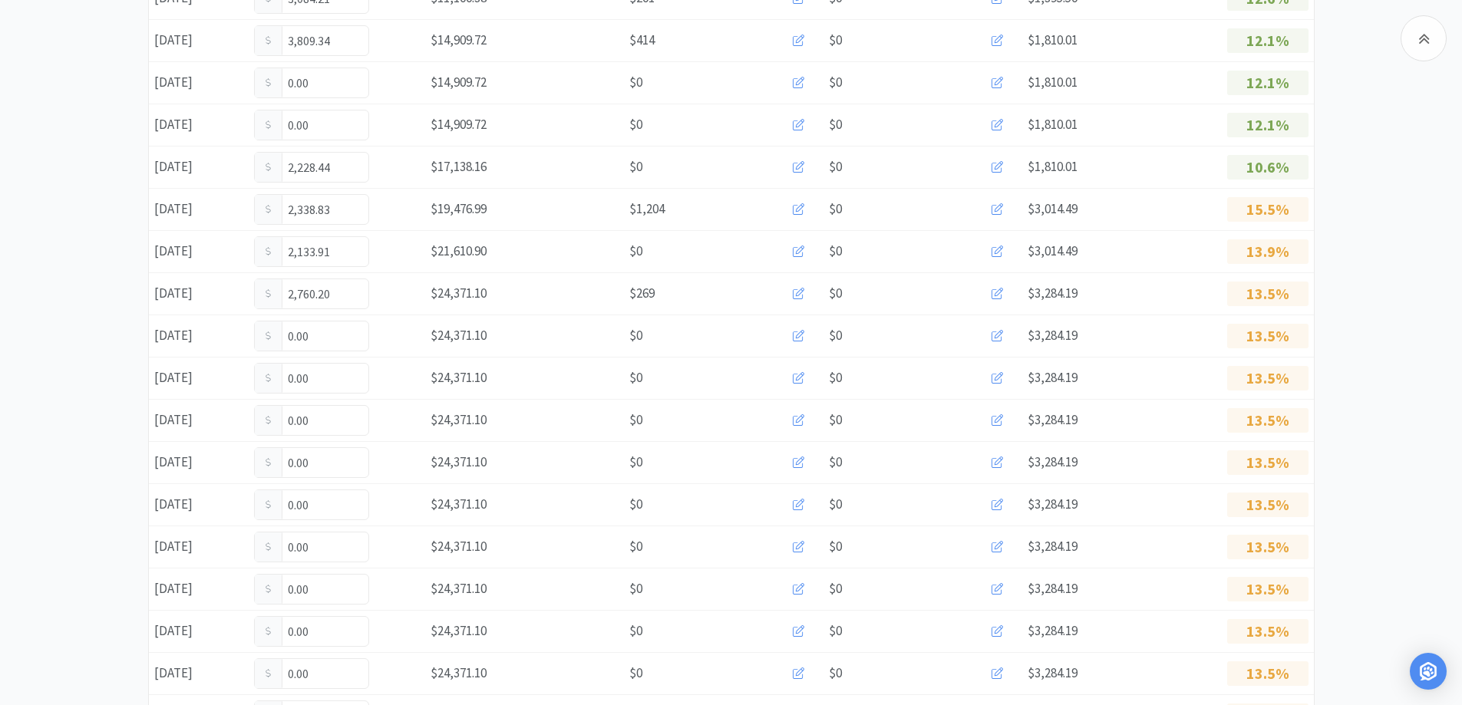
click at [340, 338] on input "0.00" at bounding box center [312, 335] width 114 height 29
type input "0"
type input "2,621.10"
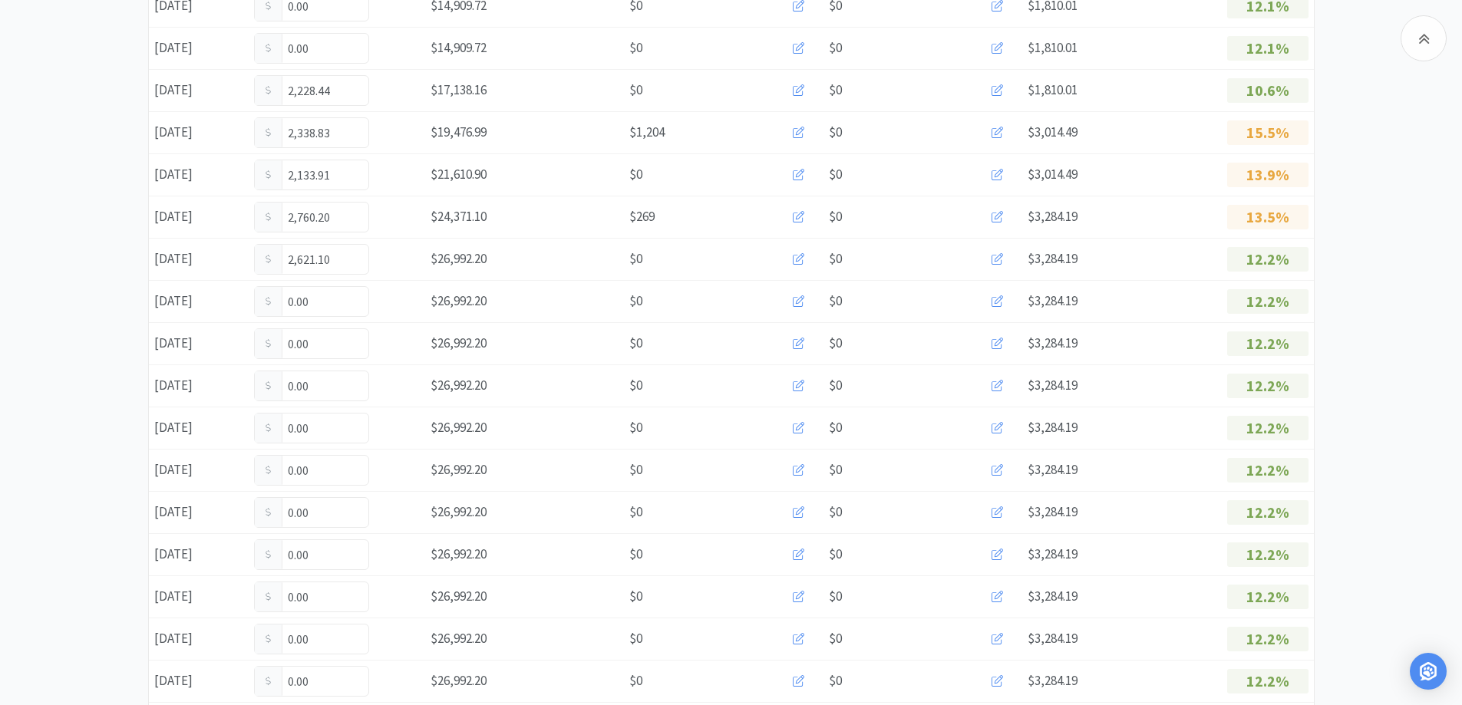
scroll to position [0, 0]
